Goal: Task Accomplishment & Management: Use online tool/utility

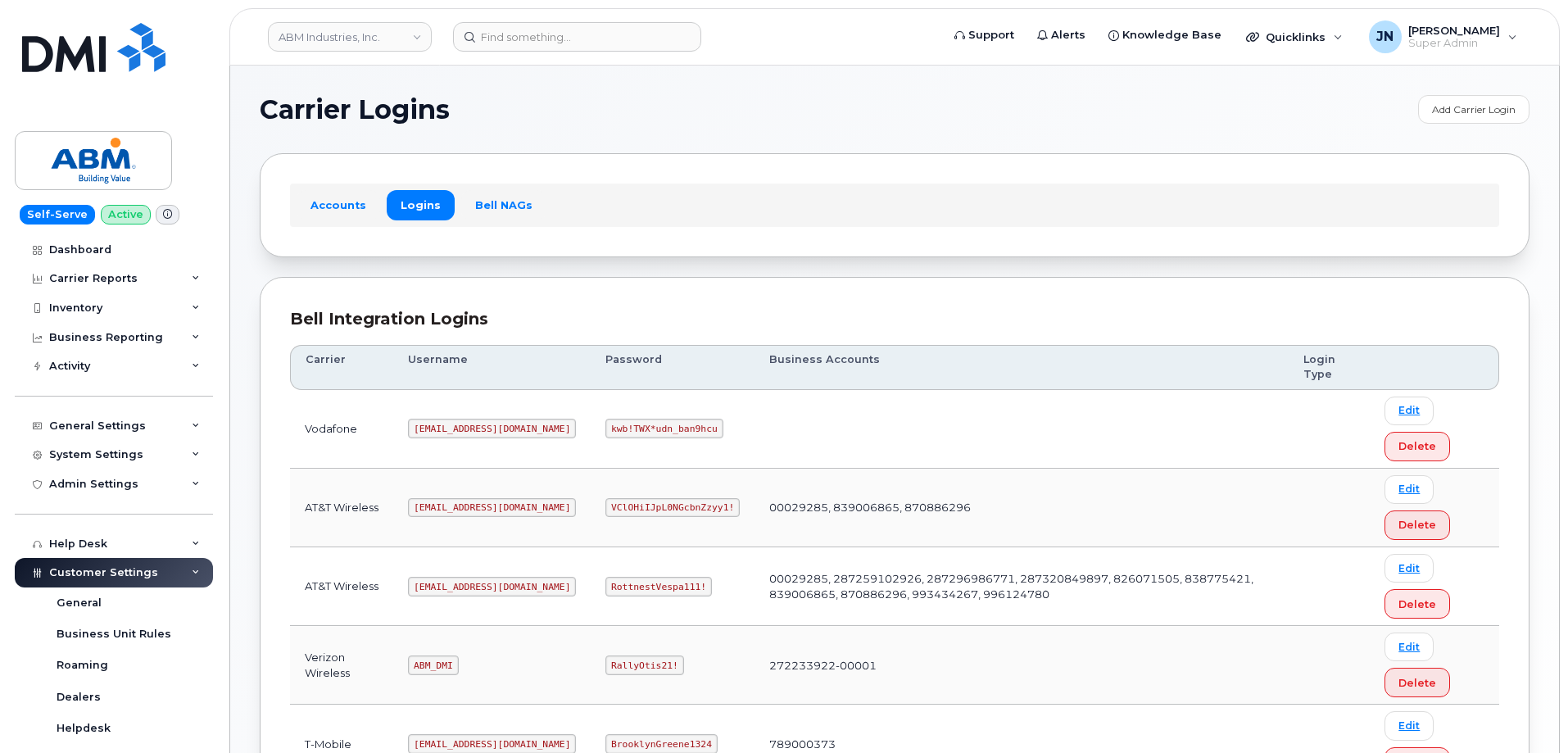
scroll to position [219, 0]
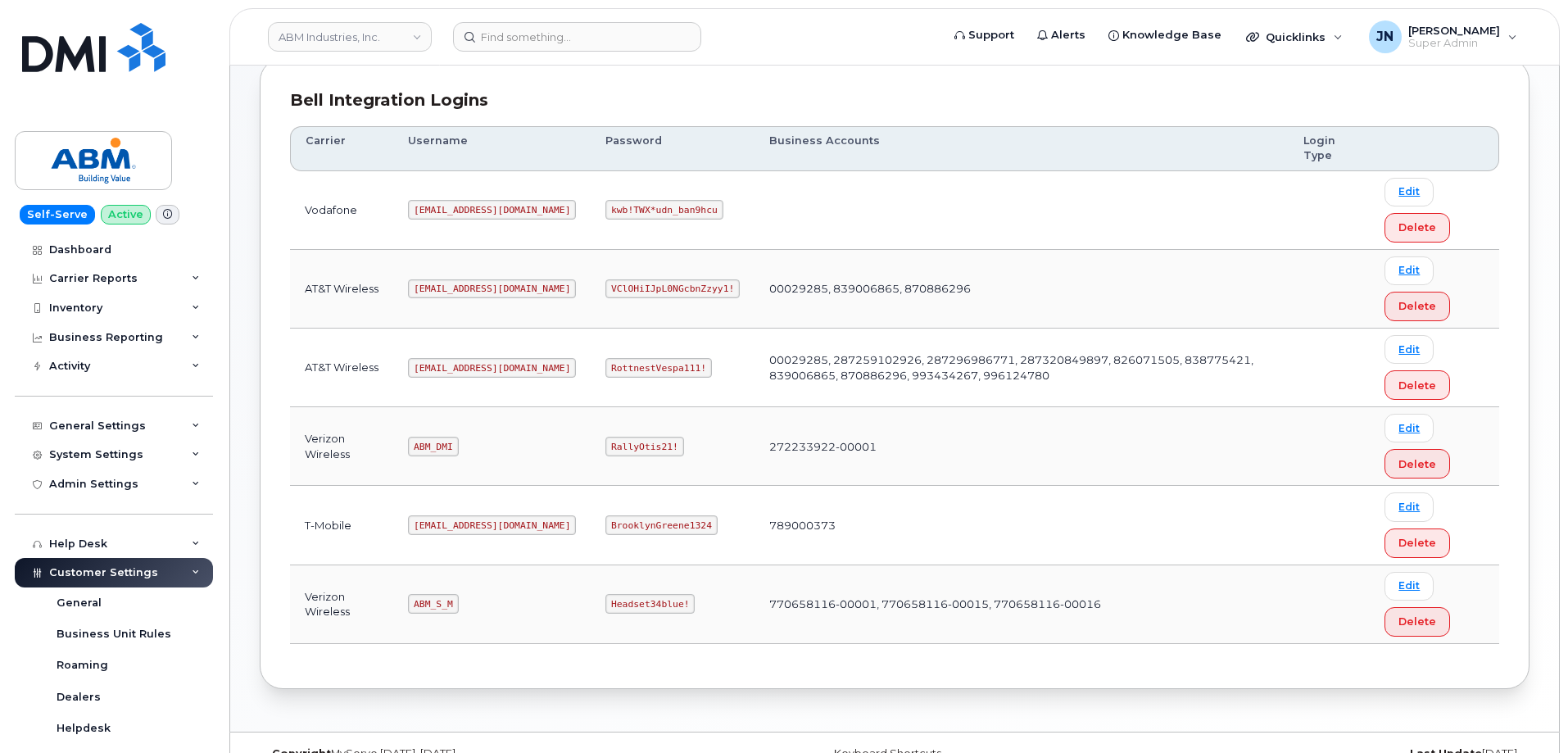
click at [436, 444] on code "ABM_DMI" at bounding box center [433, 446] width 50 height 20
copy code "ABM_DMI"
click at [605, 446] on code "RallyOtis21!" at bounding box center [644, 446] width 78 height 20
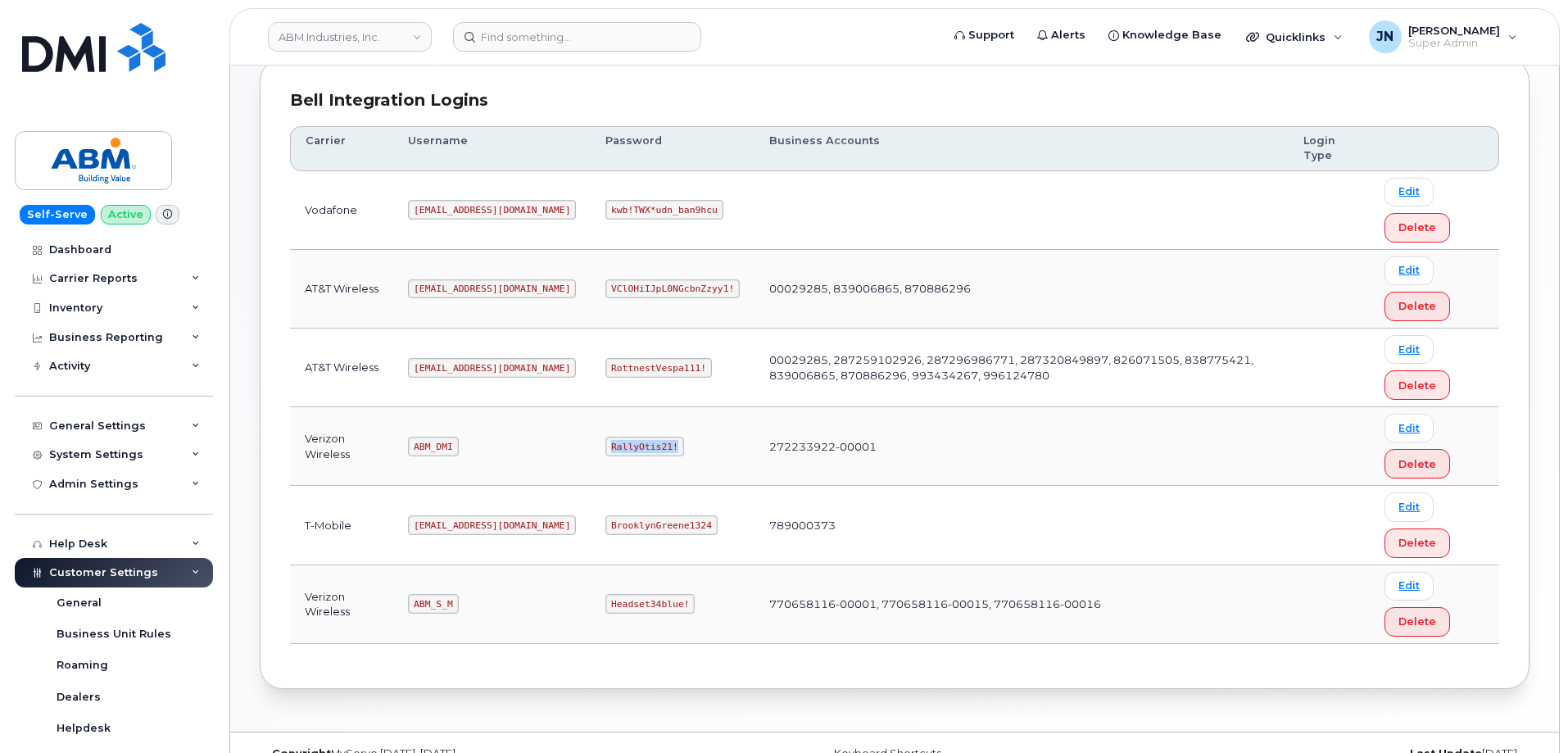
click at [605, 446] on code "RallyOtis21!" at bounding box center [644, 446] width 78 height 20
copy code "RallyOtis21!"
click at [425, 599] on code "ABM_S_M" at bounding box center [433, 604] width 50 height 20
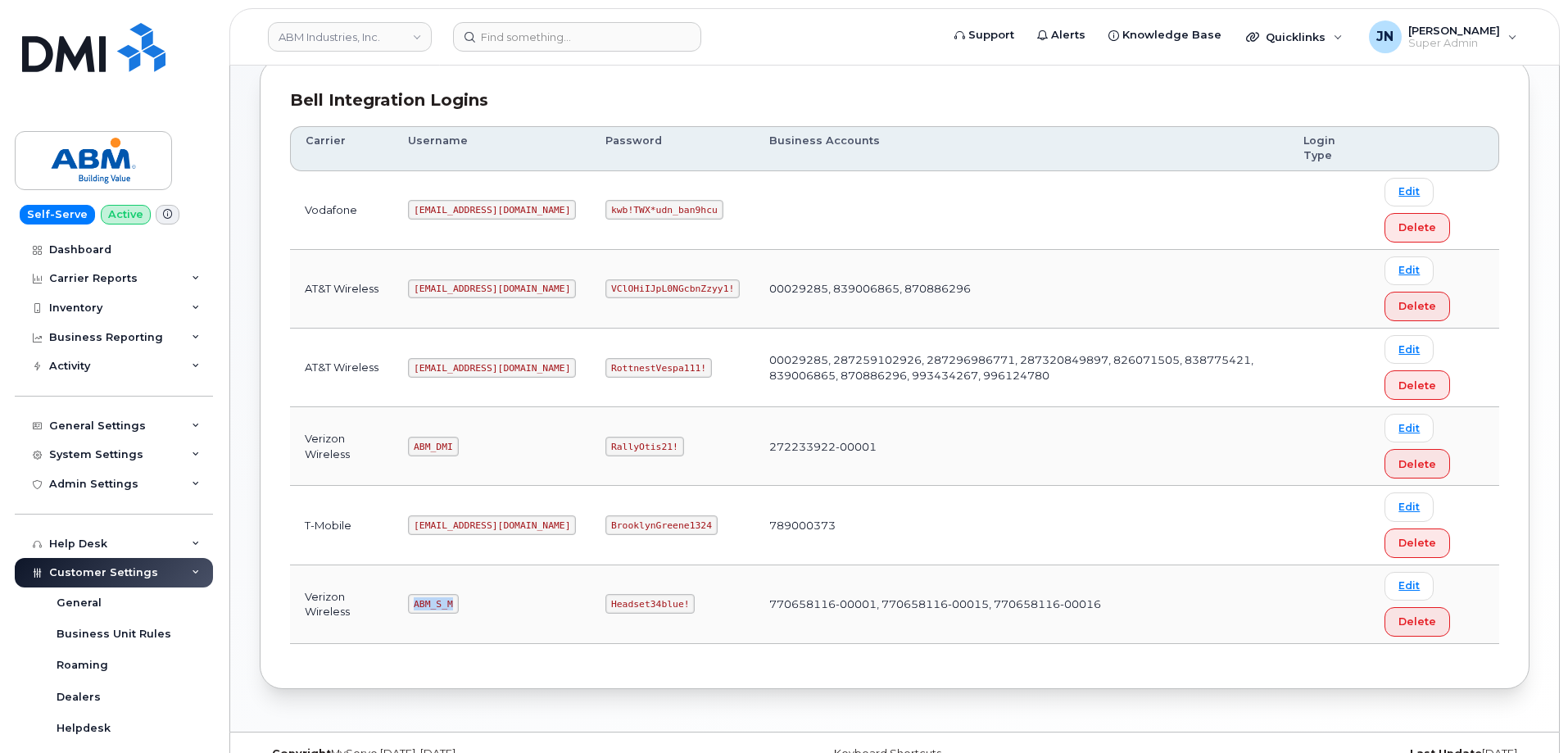
copy code "ABM_S_M"
click at [605, 602] on code "Headset34blue!" at bounding box center [649, 604] width 89 height 20
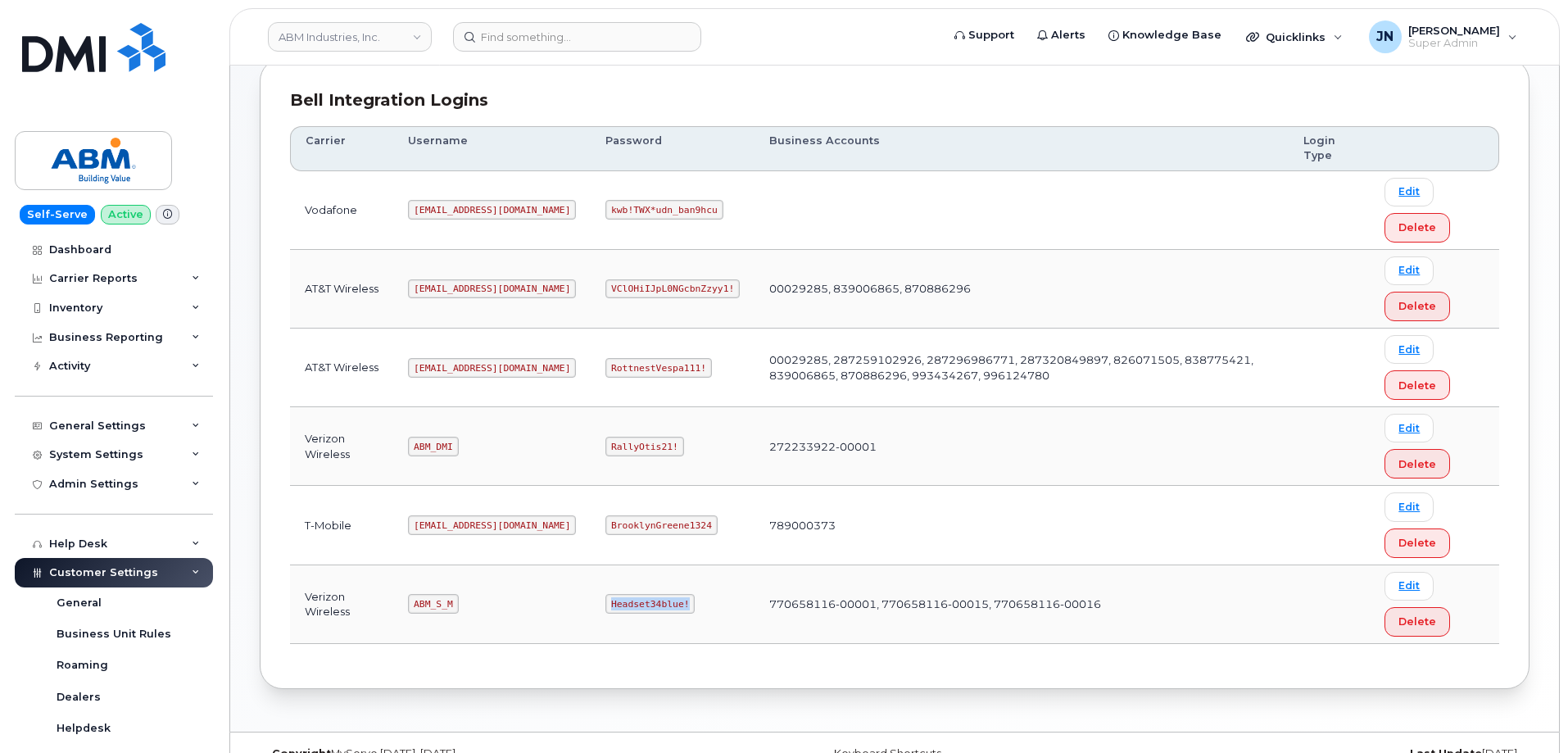
copy code "Headset34blue!"
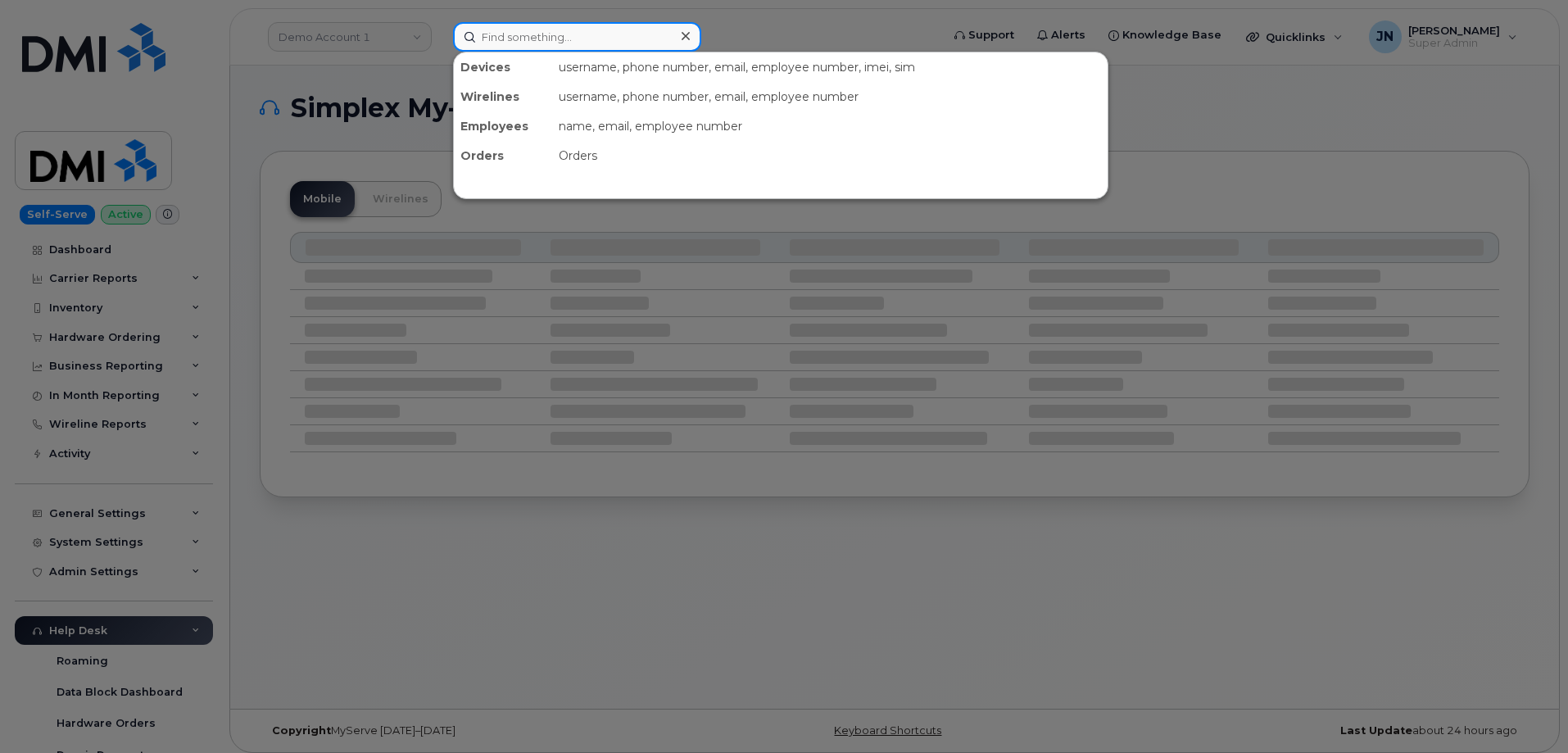
click at [536, 42] on input at bounding box center [577, 36] width 248 height 30
paste input "5025254498"
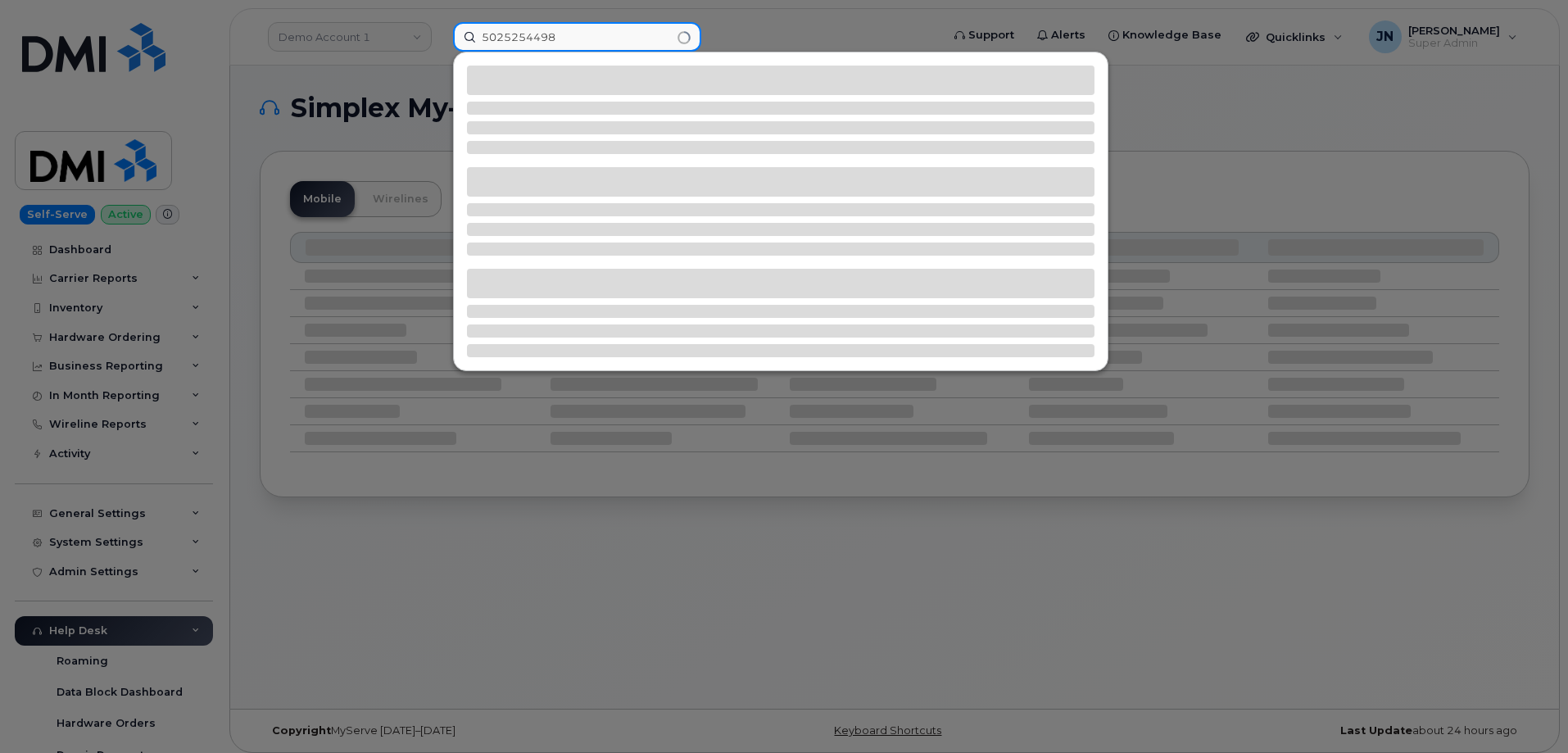
type input "5025254498"
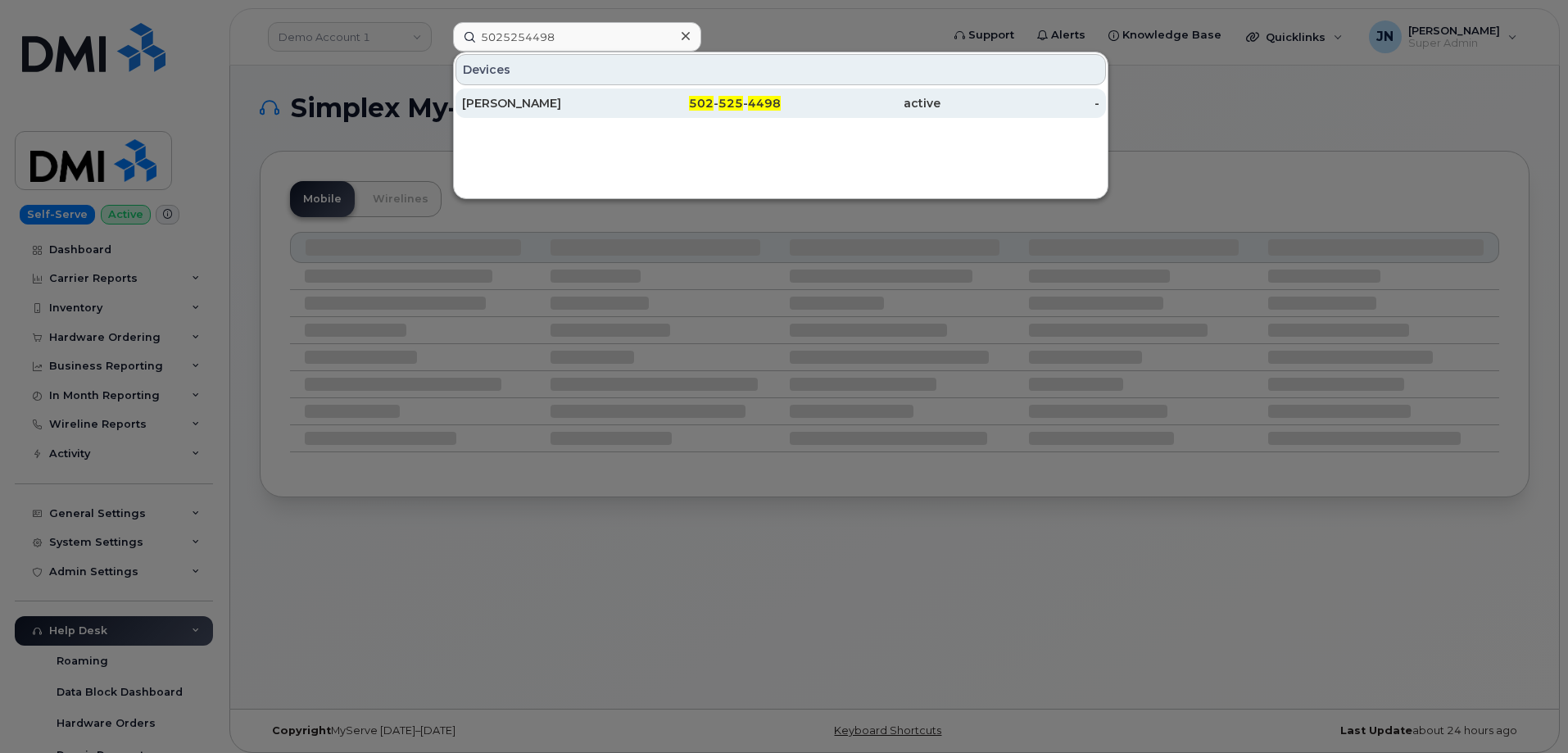
click at [517, 95] on div "RICKI JONES" at bounding box center [542, 103] width 160 height 30
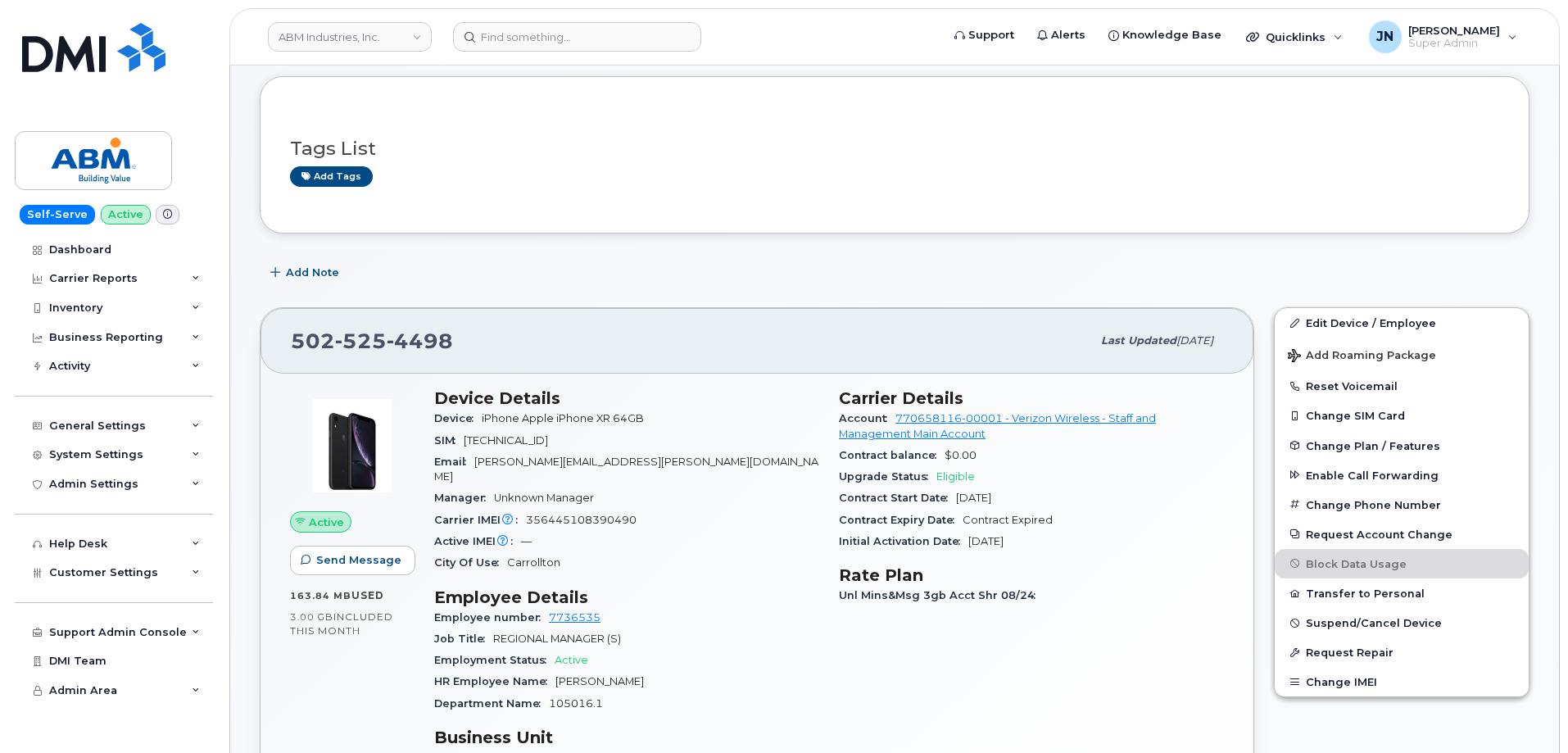
scroll to position [219, 0]
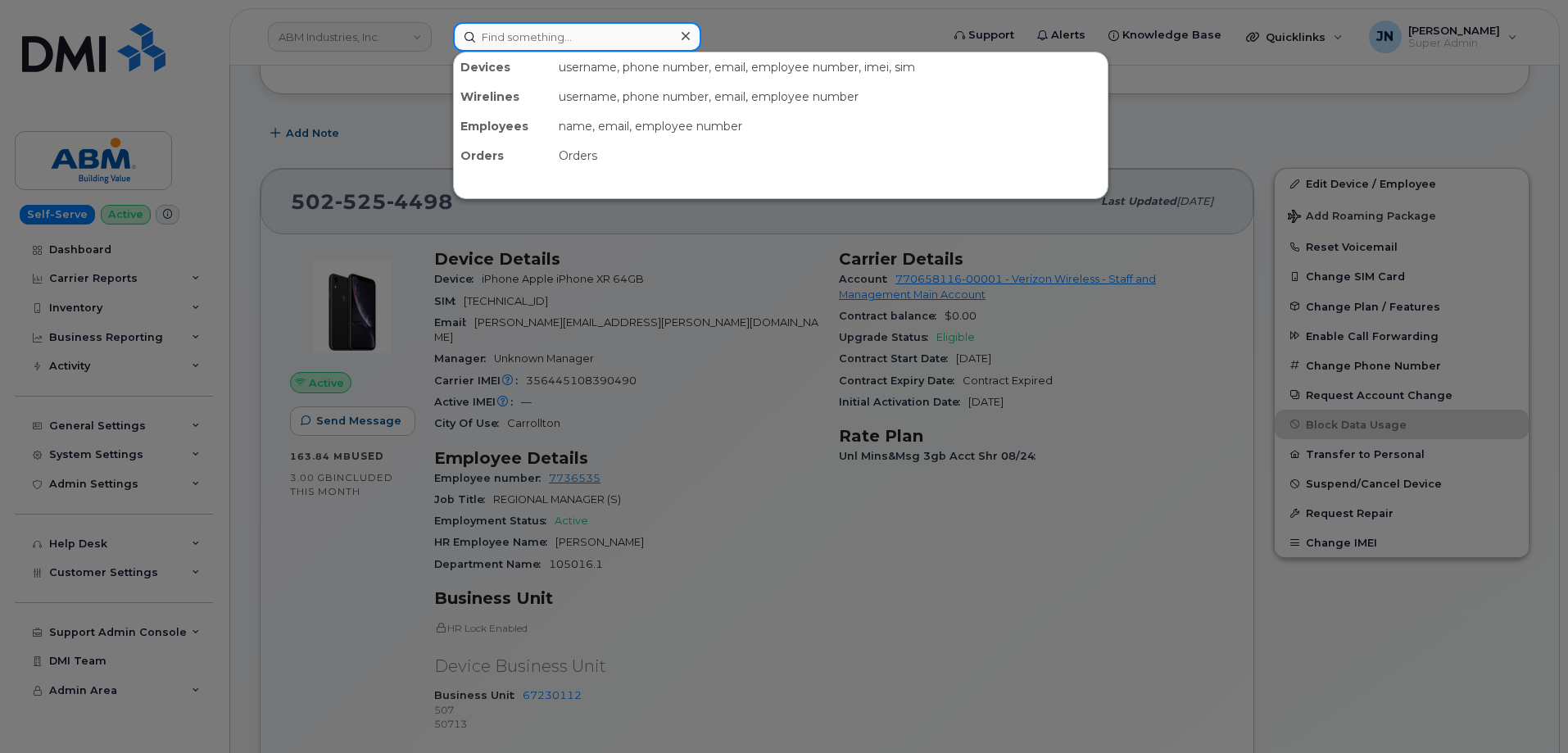
click at [529, 43] on input at bounding box center [577, 36] width 248 height 30
paste input "4405905583"
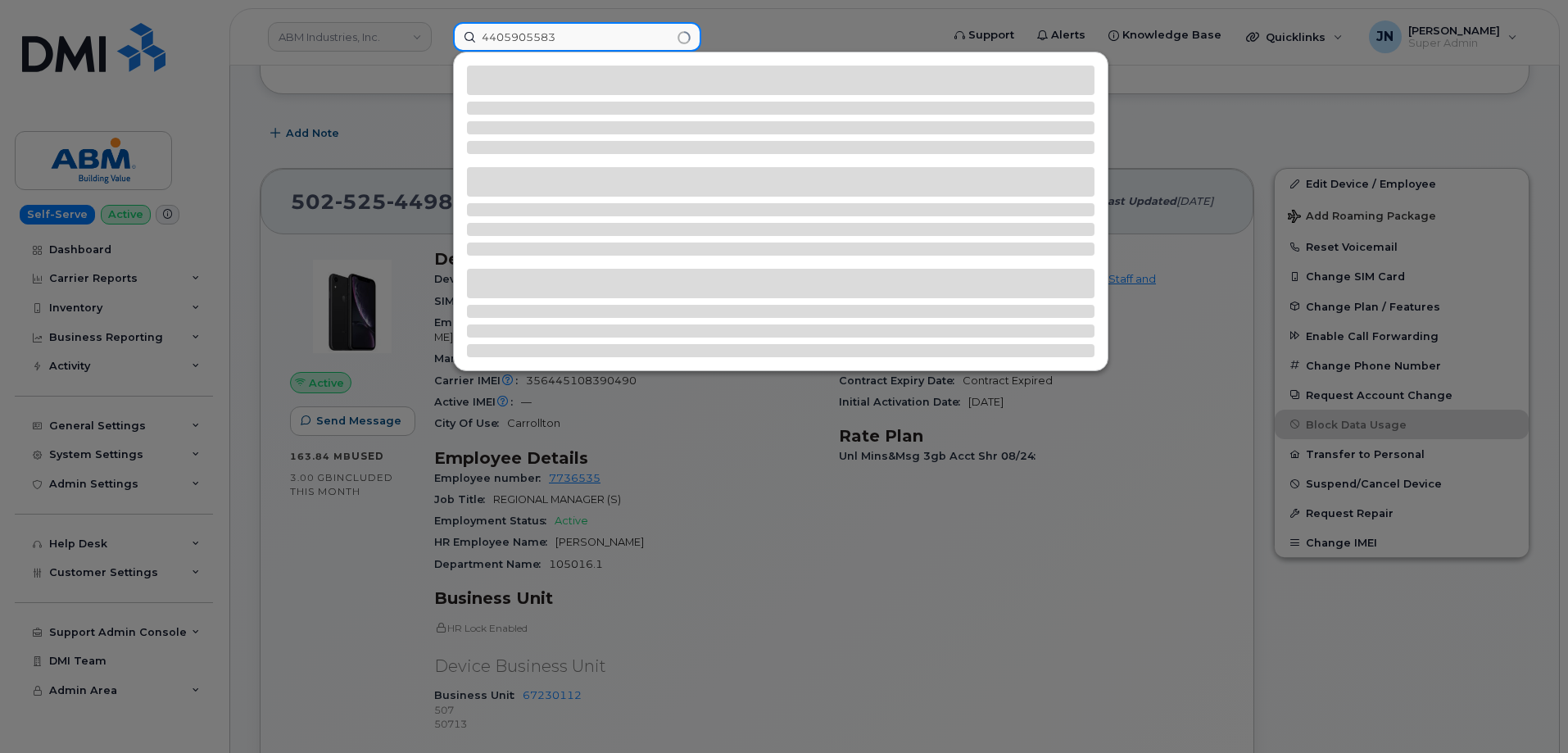
type input "4405905583"
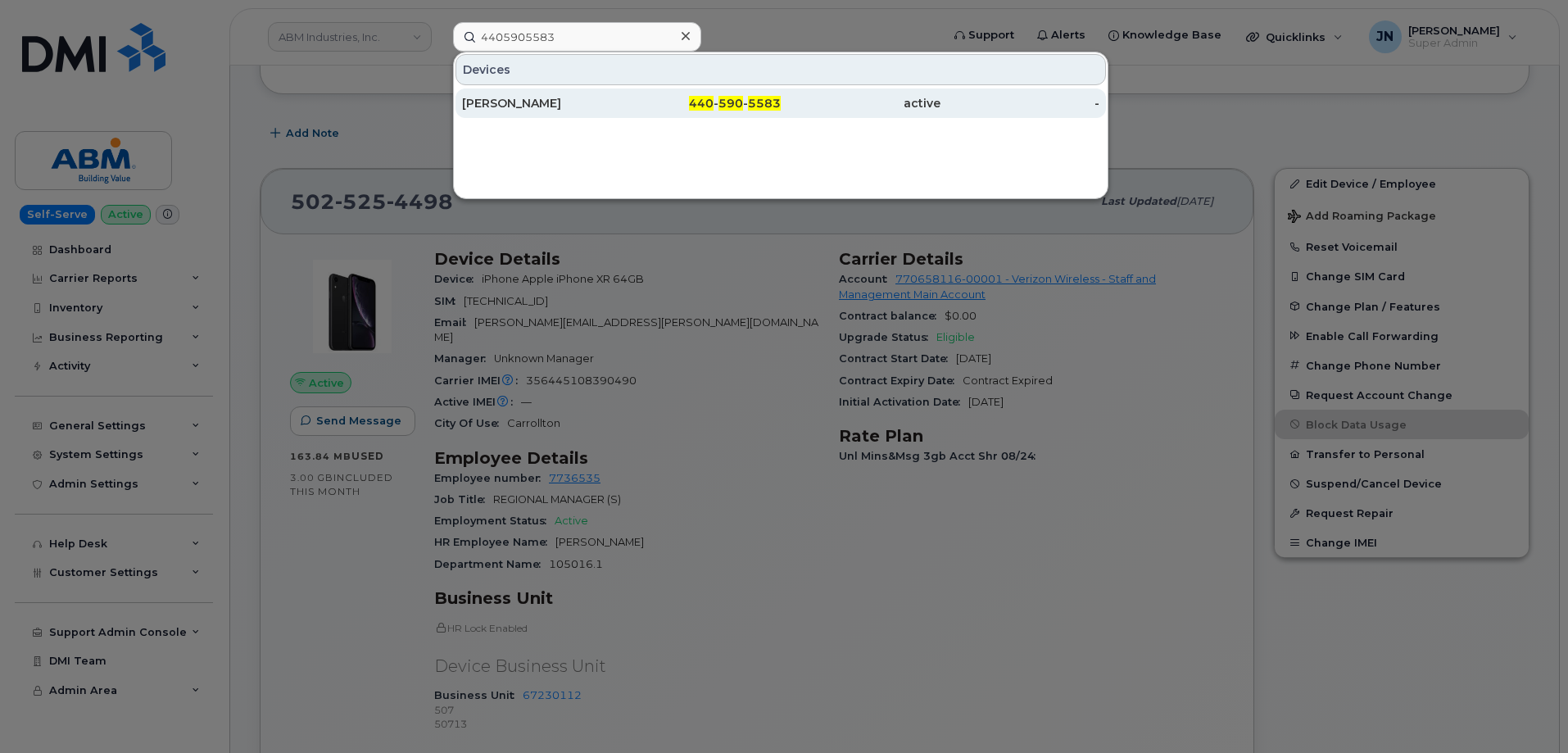
click at [504, 102] on div "PAMELA PHILLIPS" at bounding box center [542, 102] width 160 height 17
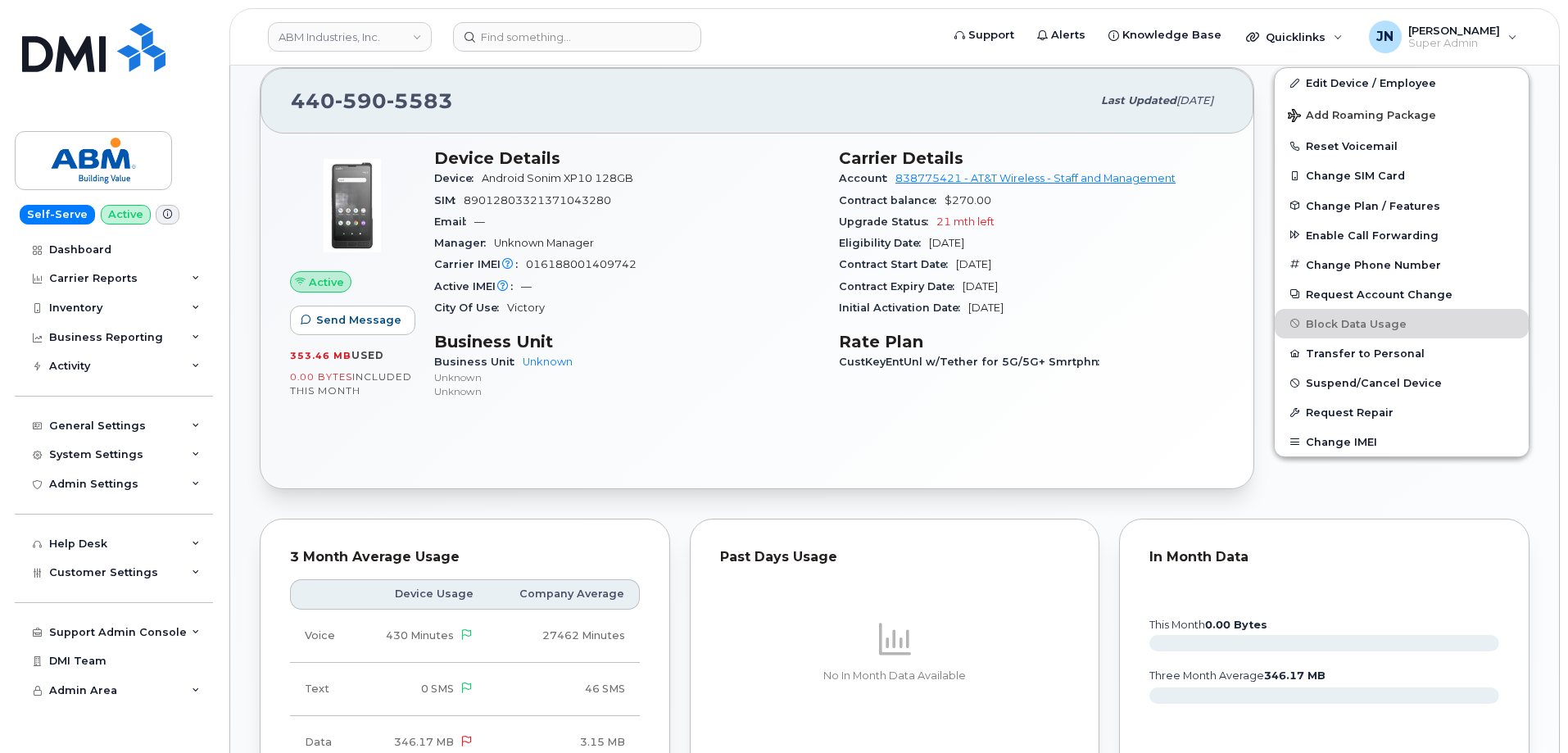
scroll to position [327, 0]
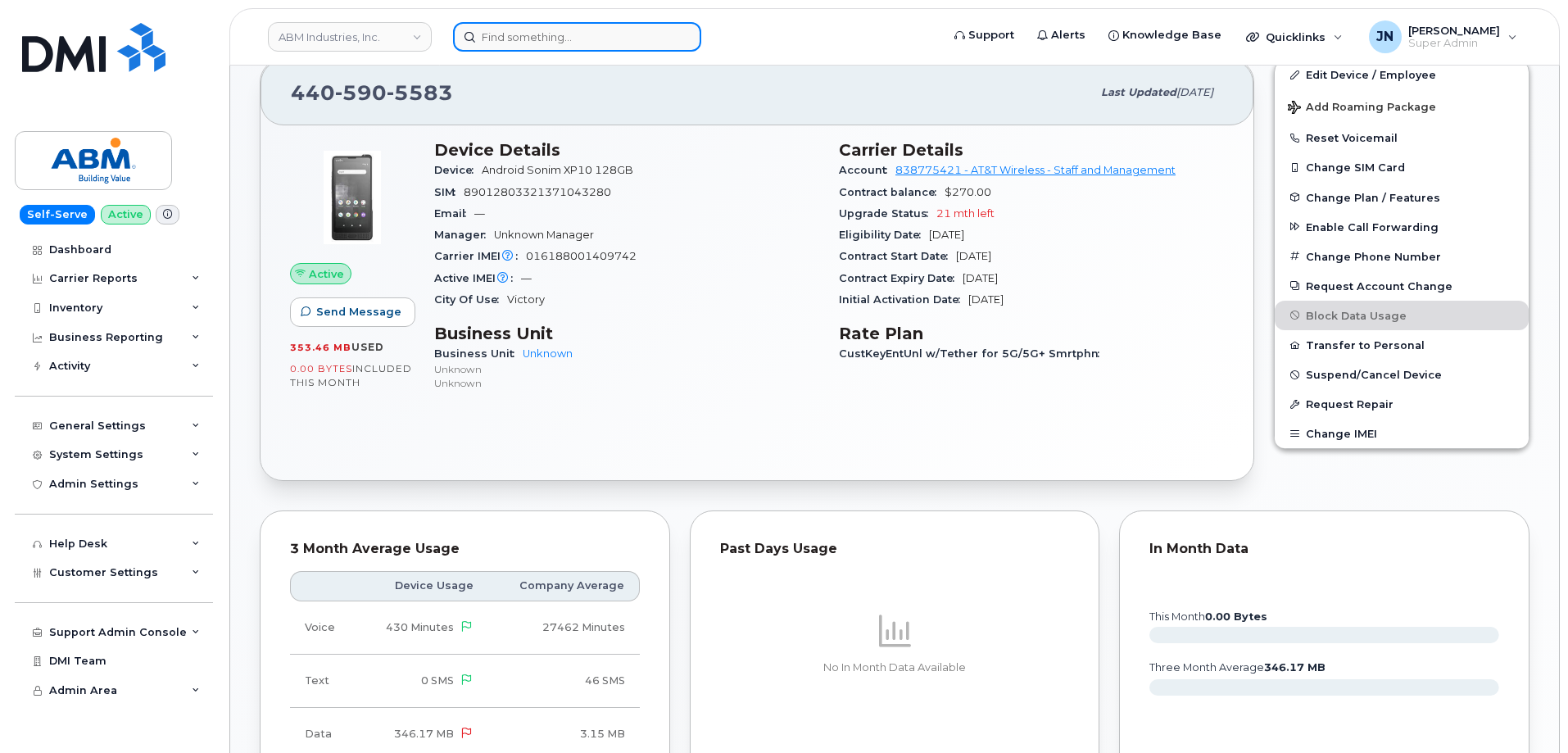
click at [574, 36] on input at bounding box center [577, 36] width 248 height 30
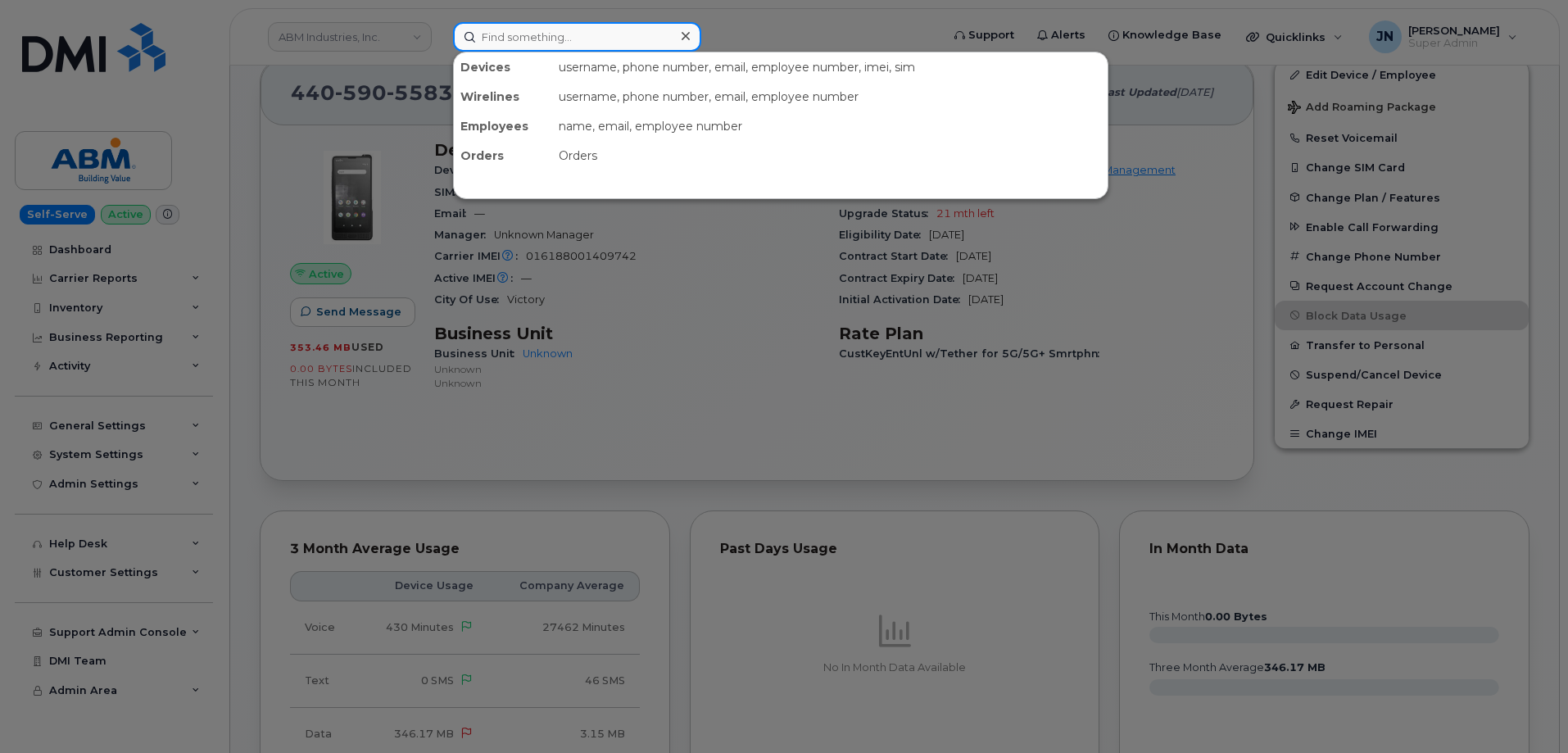
paste input "216.762.9671"
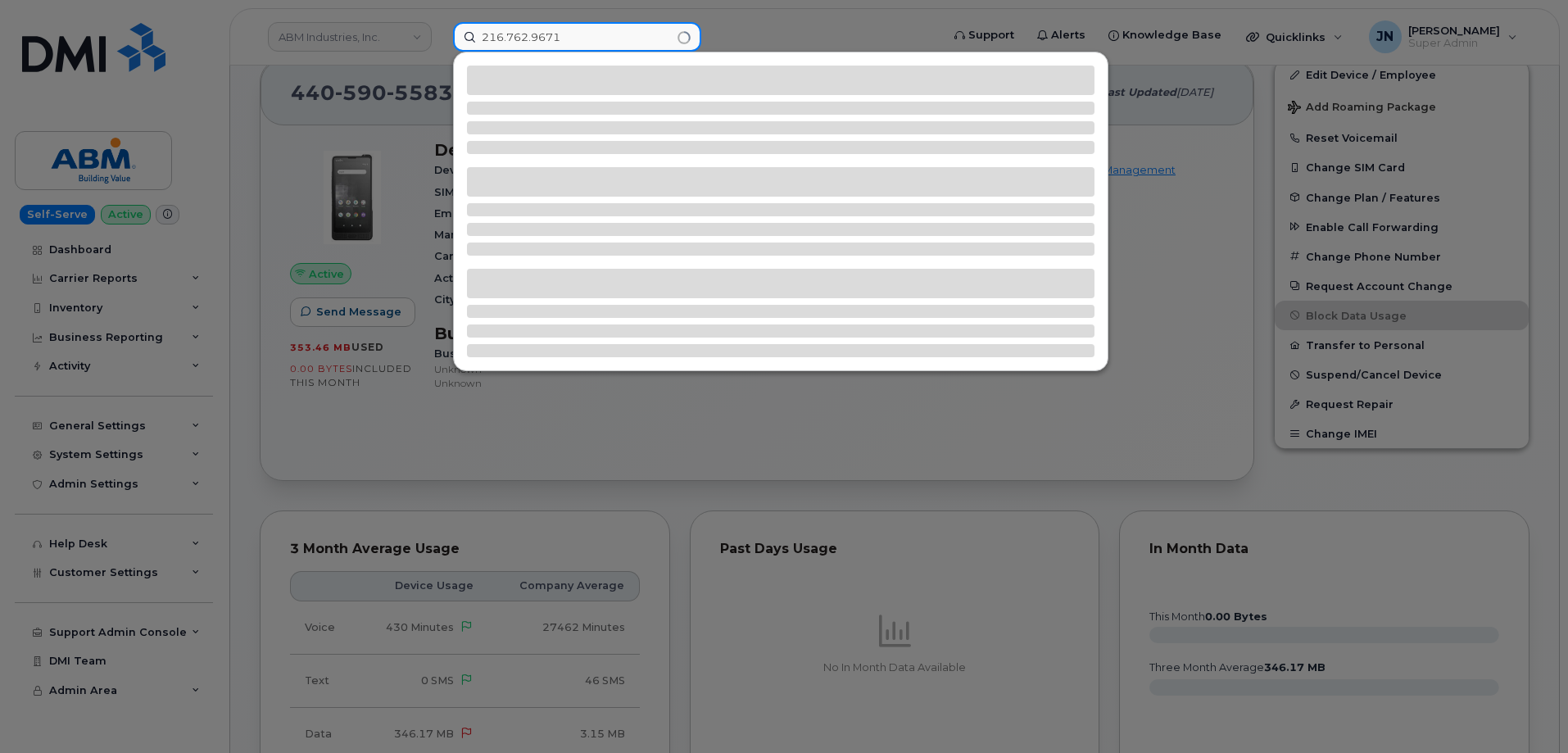
type input "216.762.9671"
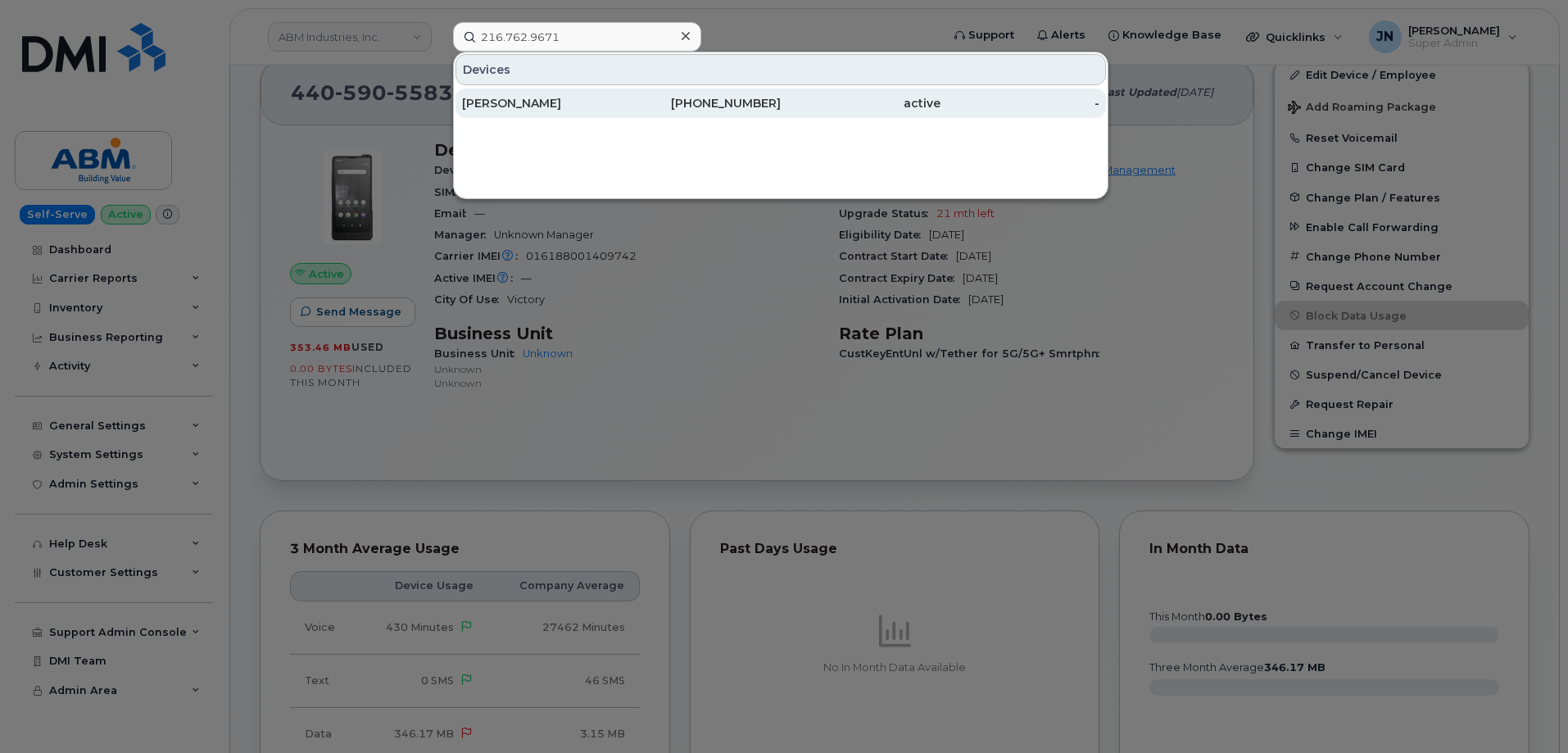
click at [544, 105] on div "KEITH WRIGHT" at bounding box center [542, 102] width 160 height 17
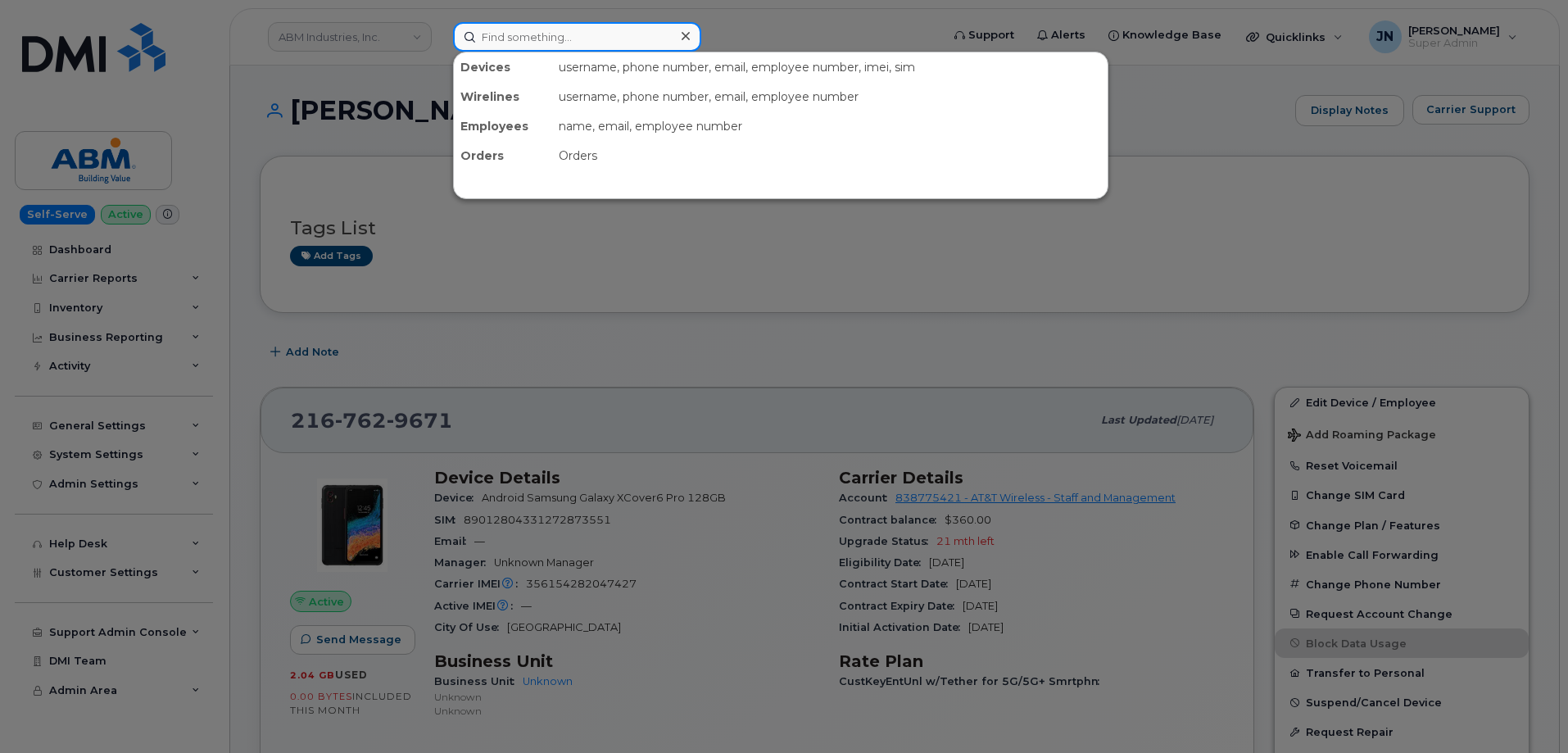
paste input "9127747105"
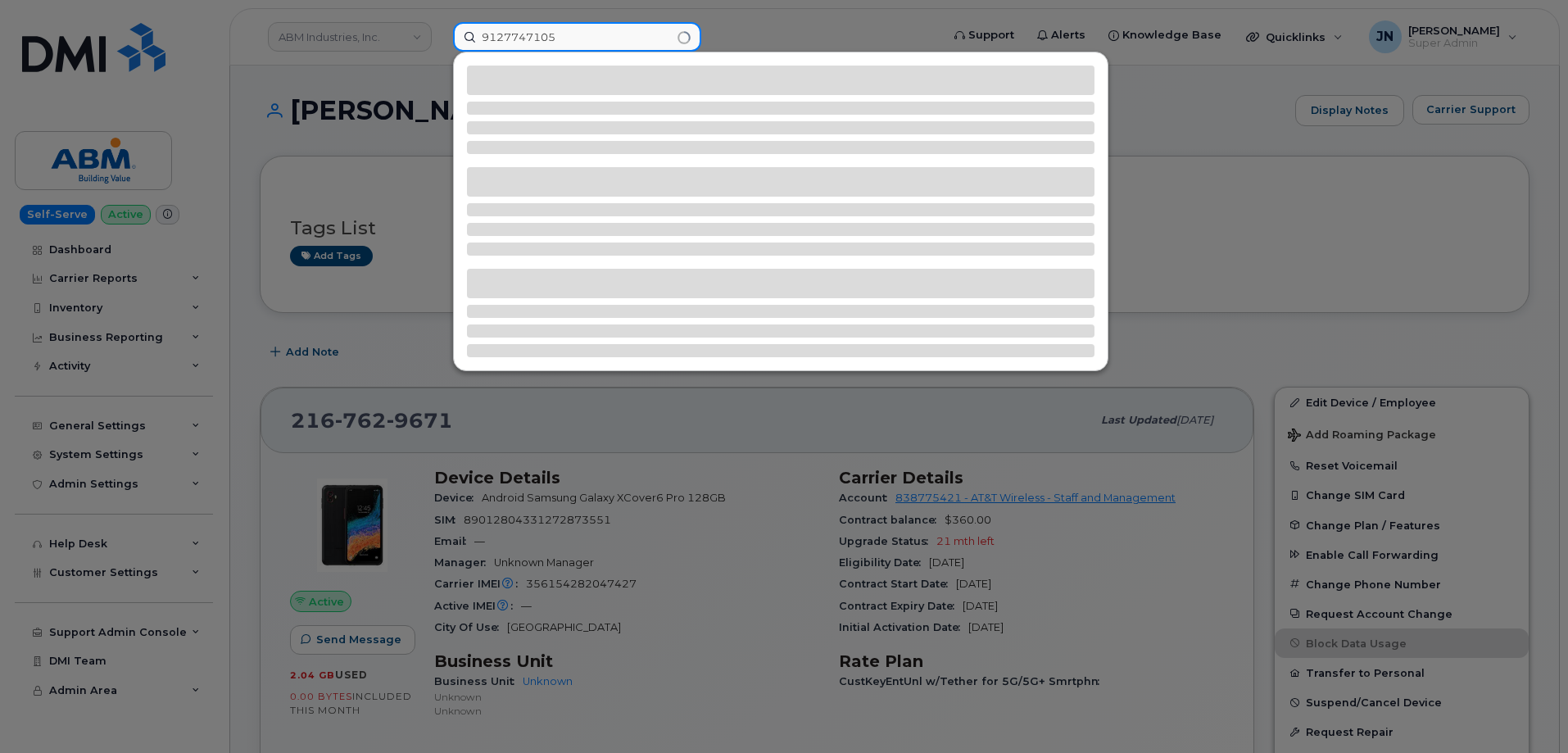
type input "9127747105"
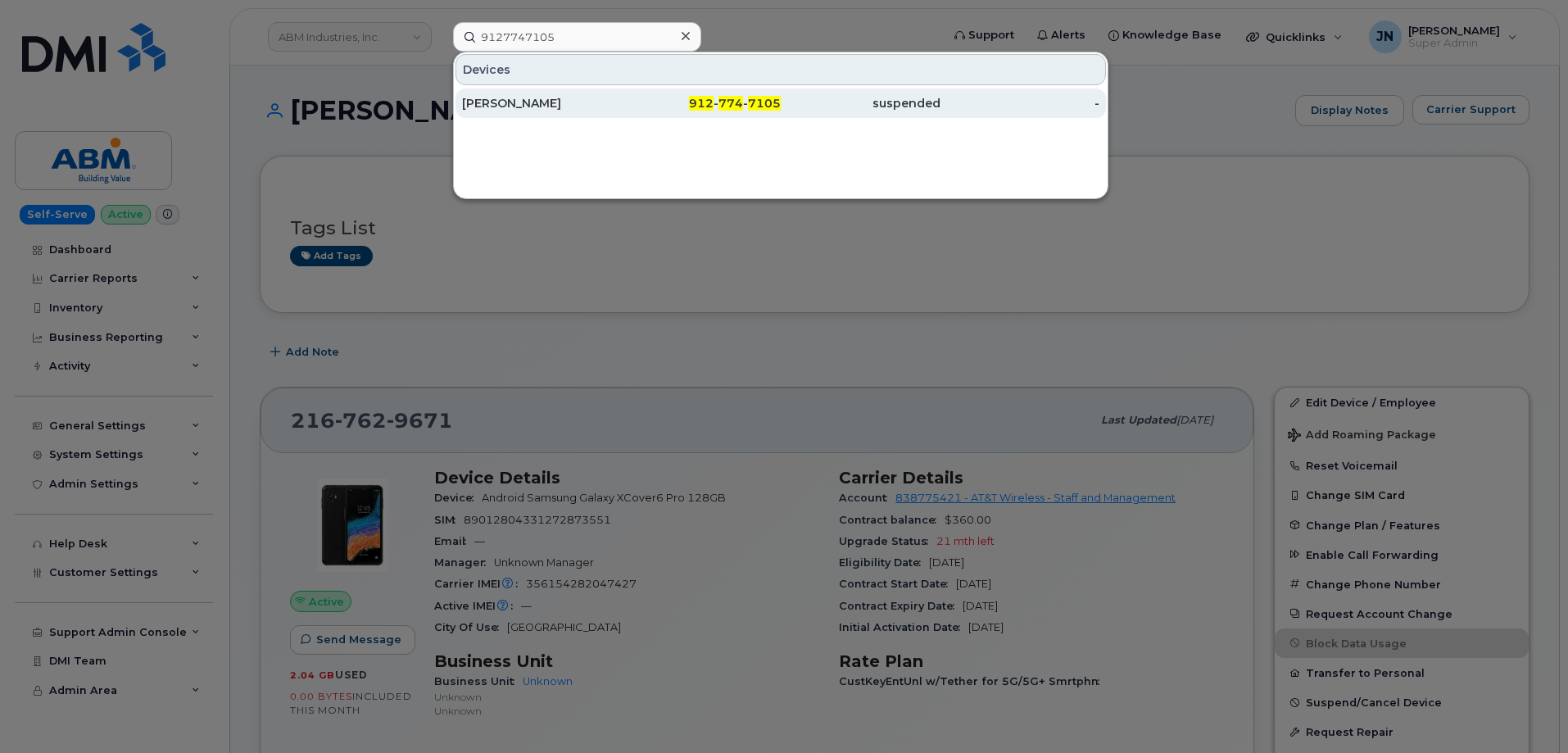
click at [578, 105] on div "MICHAEL WOODS JR" at bounding box center [542, 102] width 160 height 17
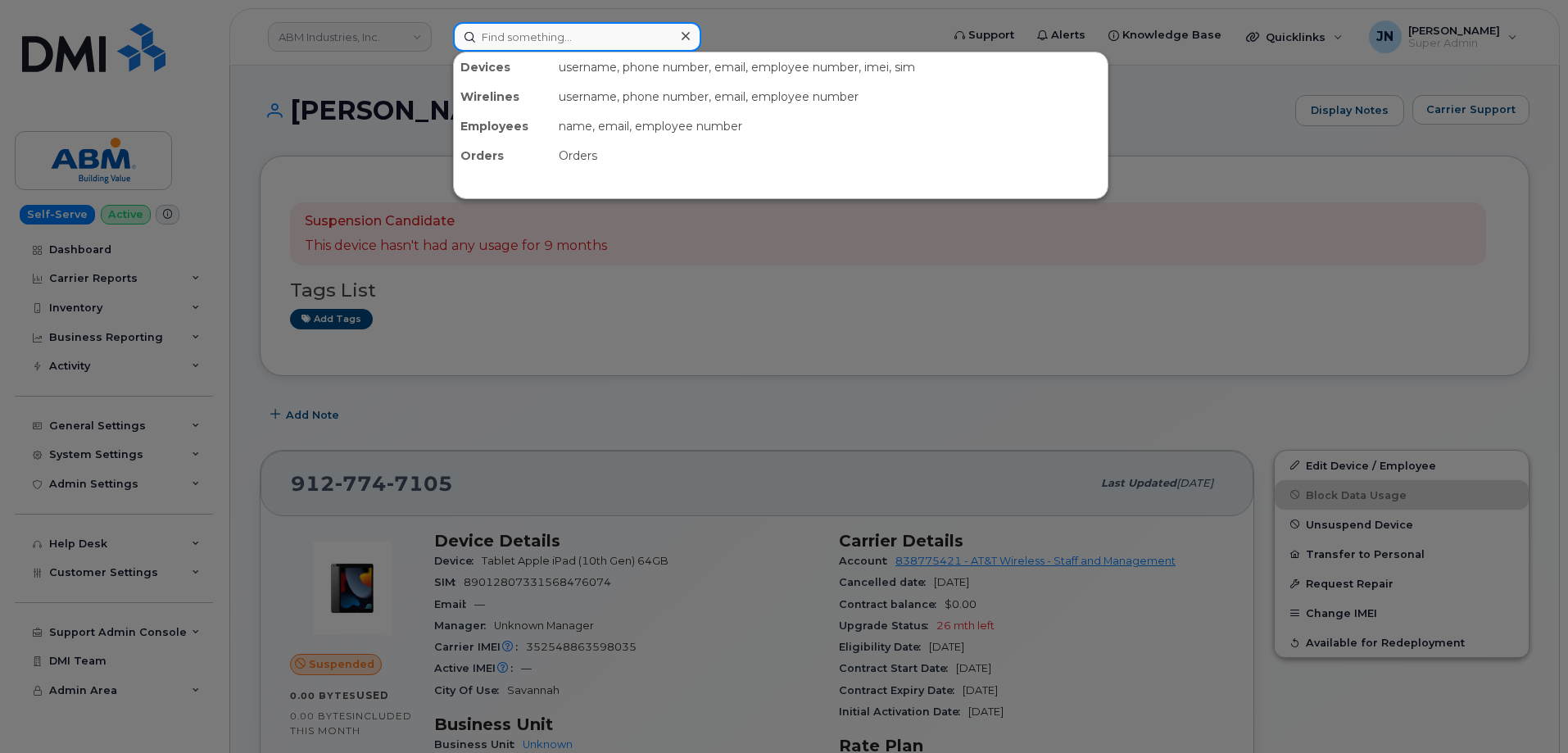
paste input "912.774.7105"
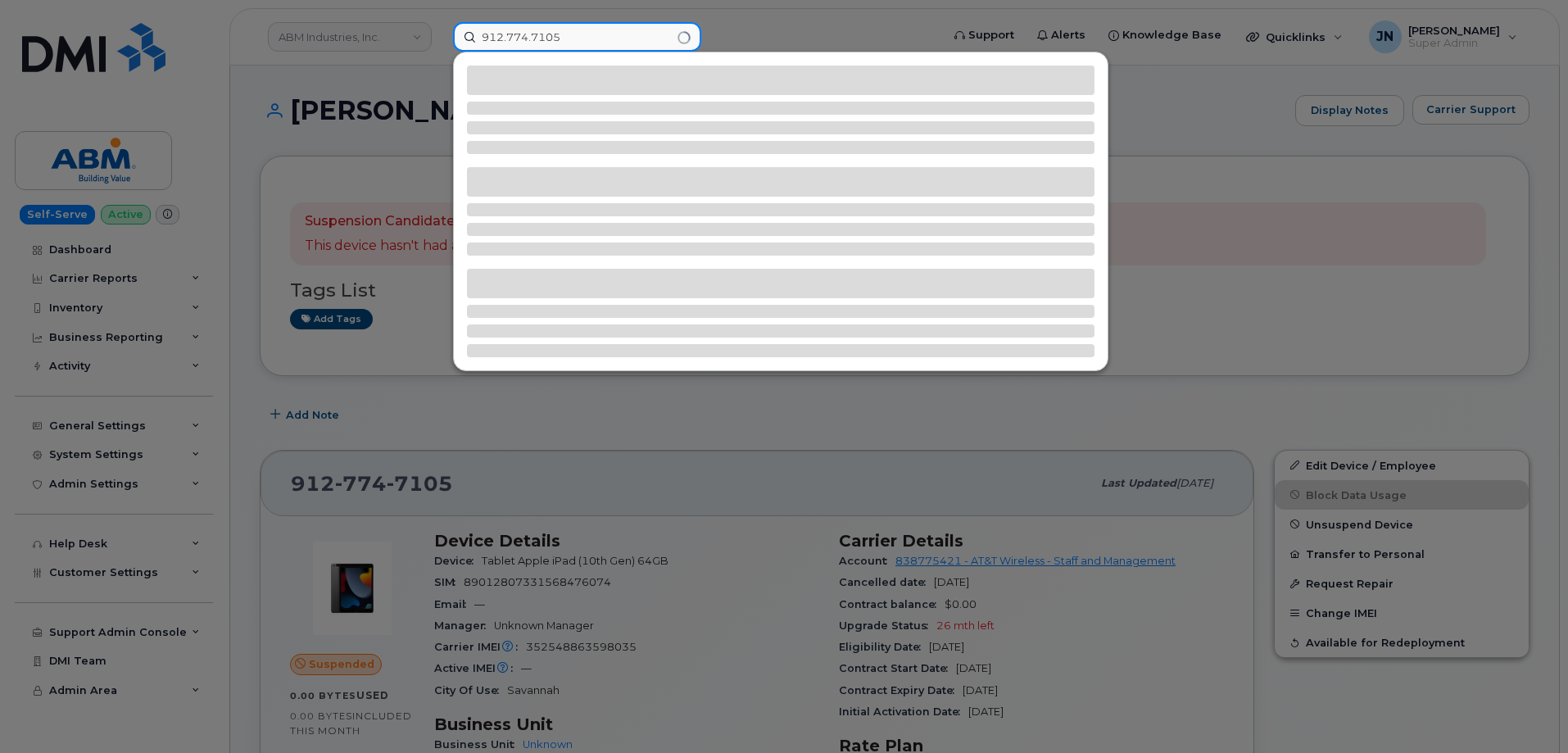
type input "912.774.7105"
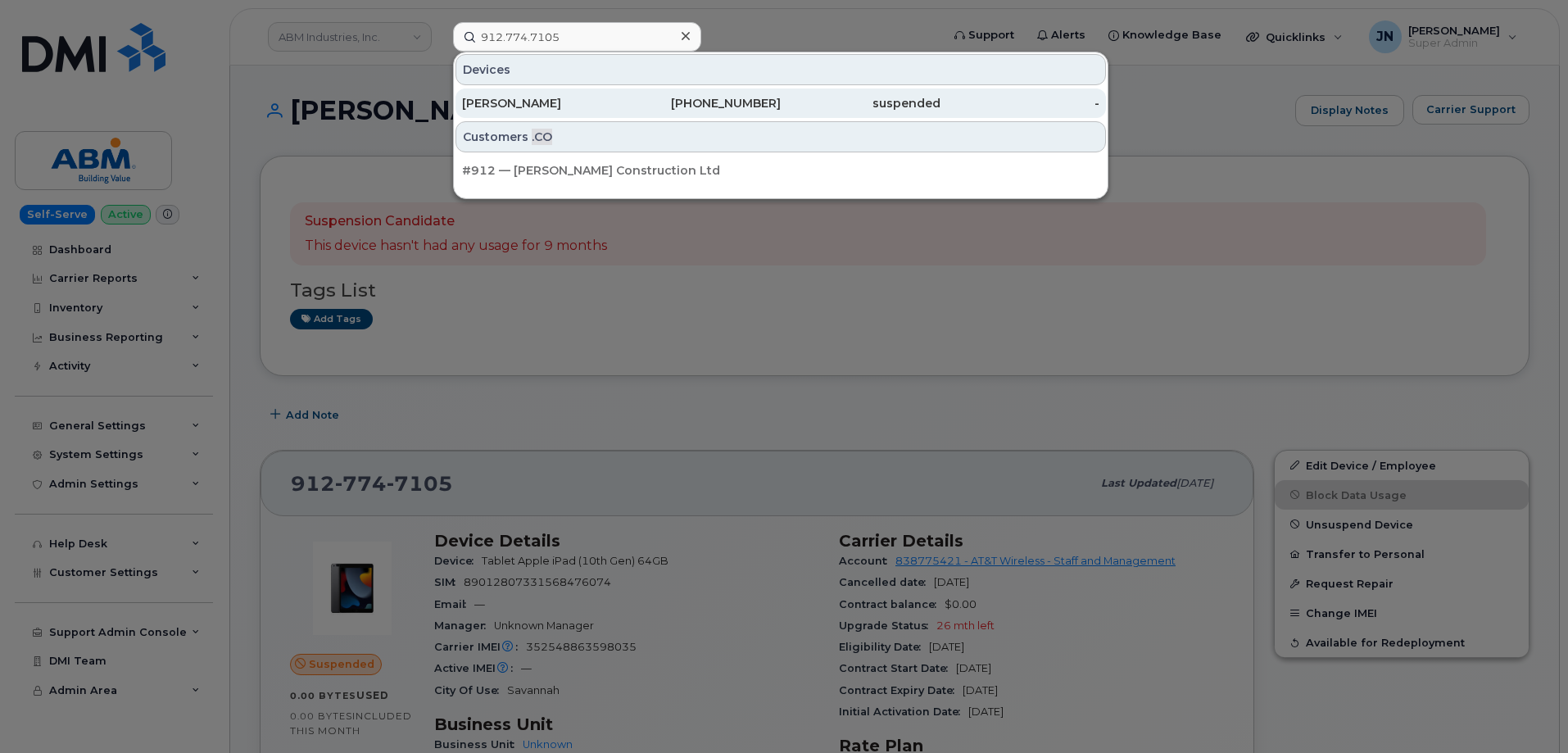
click at [611, 102] on div "[PERSON_NAME]" at bounding box center [542, 102] width 160 height 17
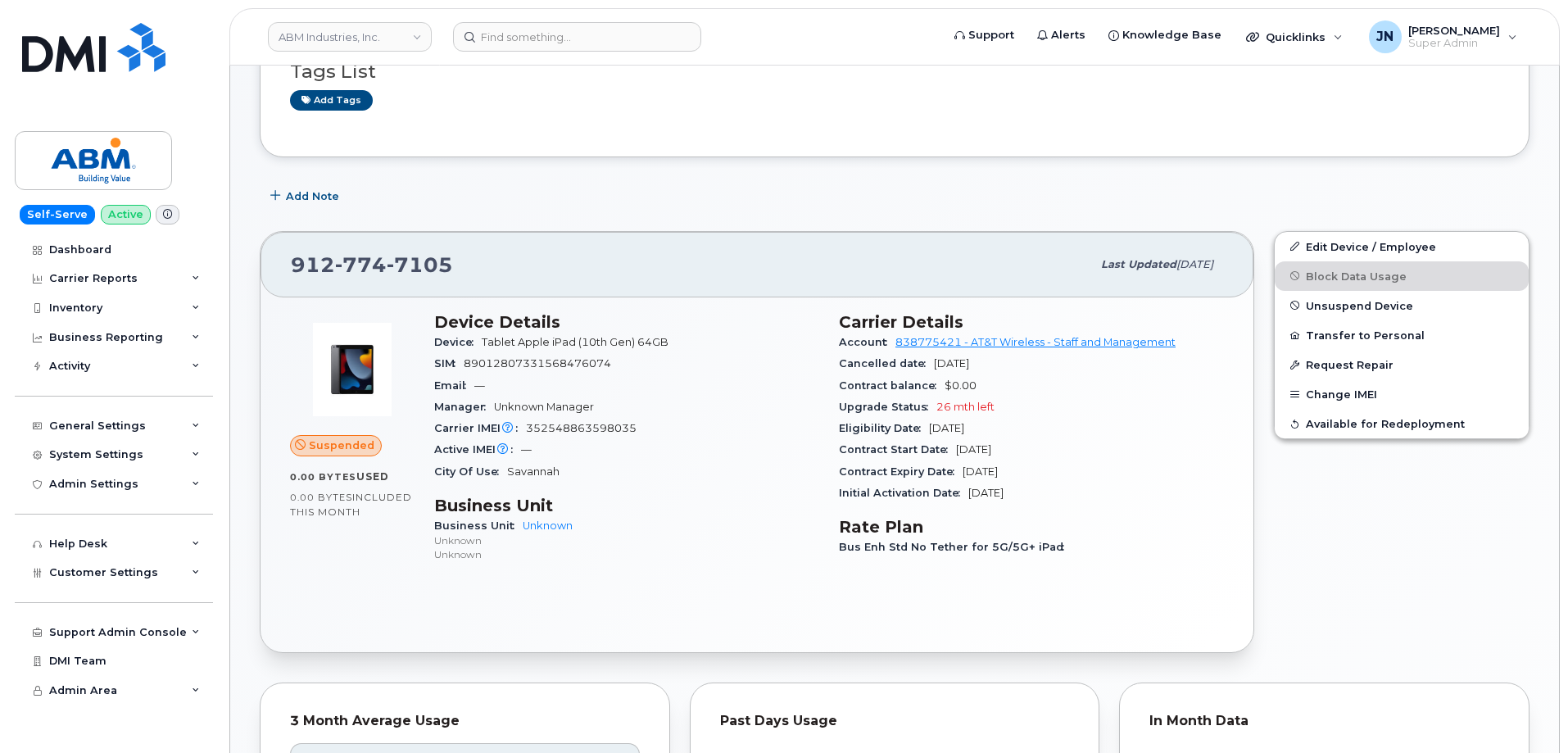
scroll to position [327, 0]
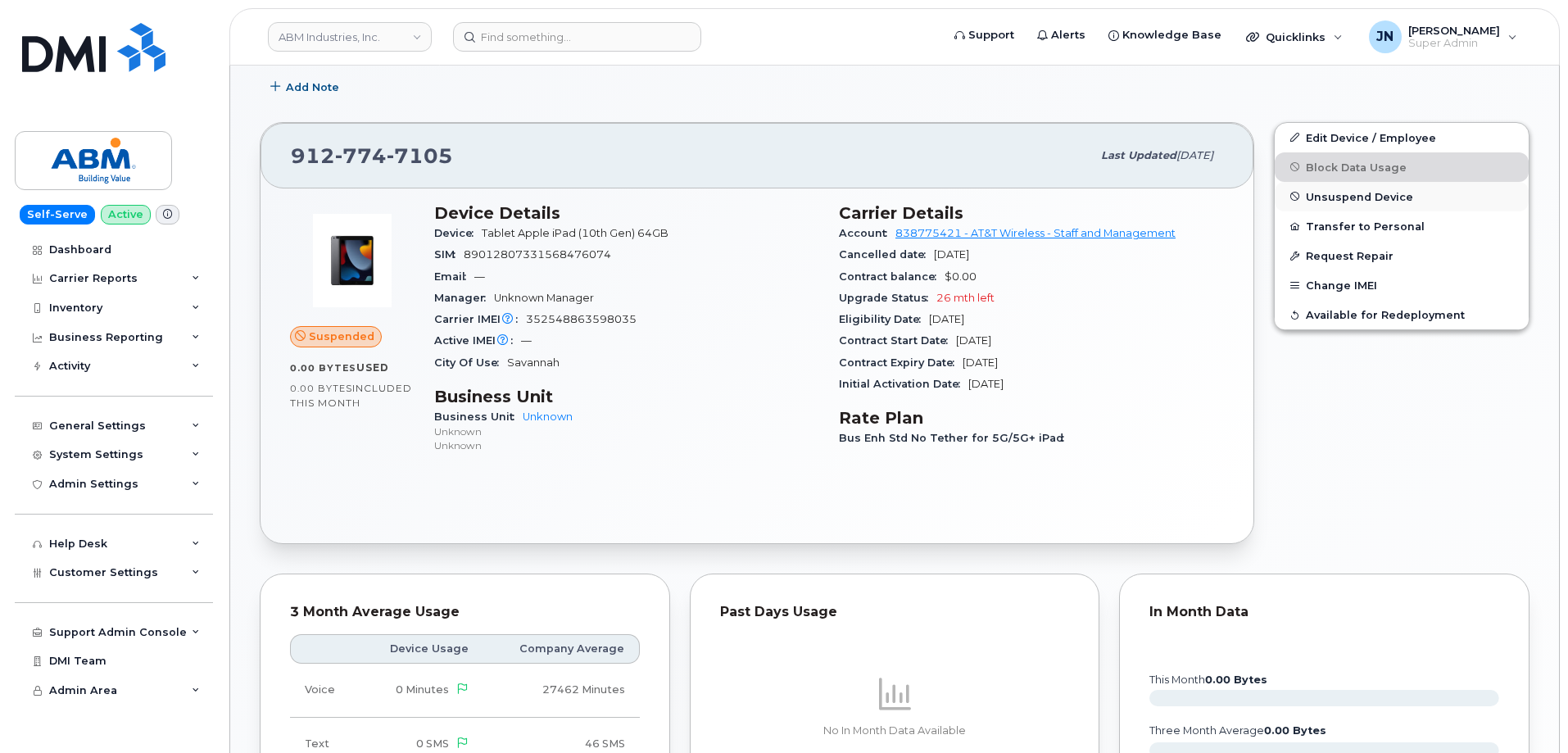
click at [1387, 196] on span "Unsuspend Device" at bounding box center [1360, 196] width 108 height 12
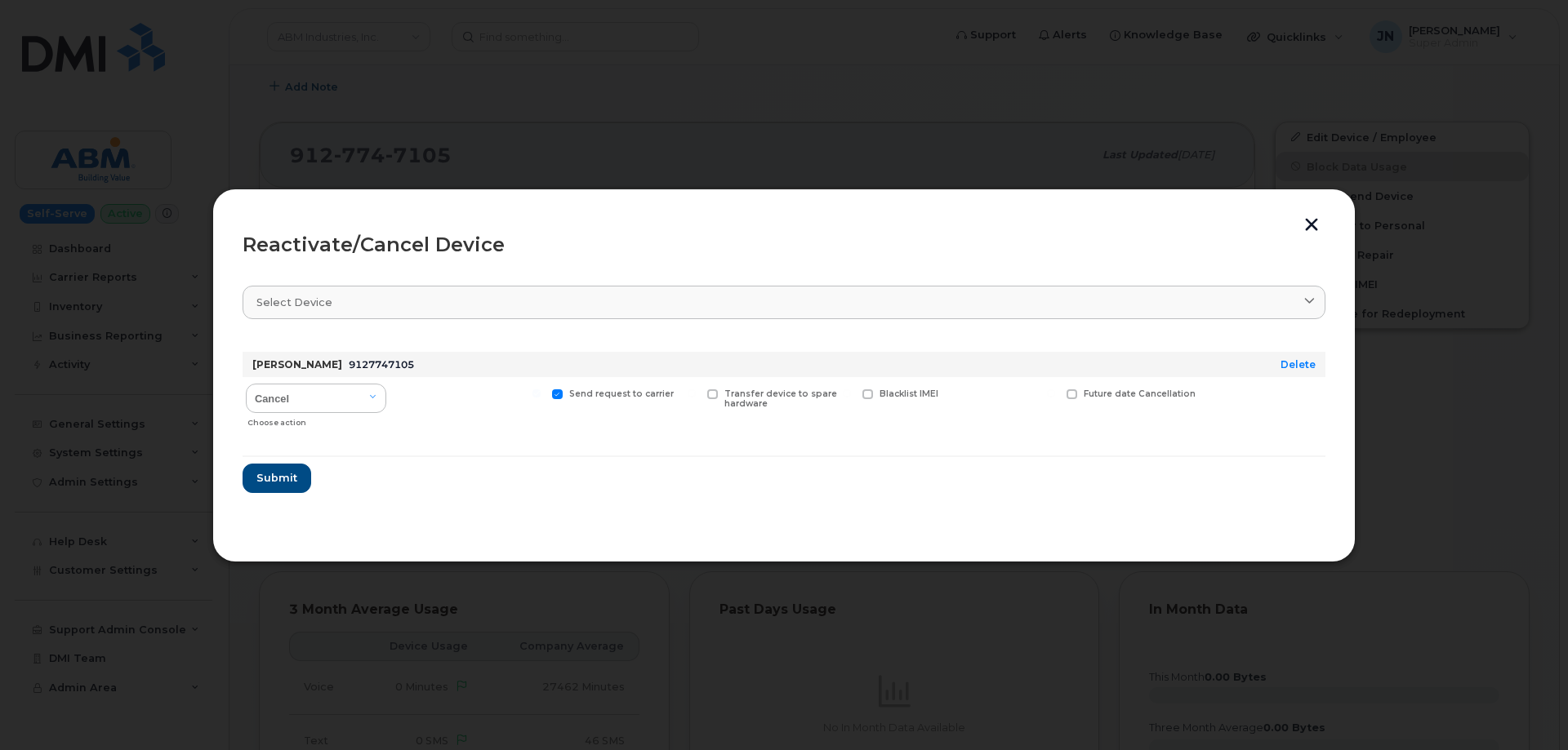
click at [1311, 221] on button "button" at bounding box center [1311, 227] width 24 height 17
